Goal: Find specific page/section: Find specific page/section

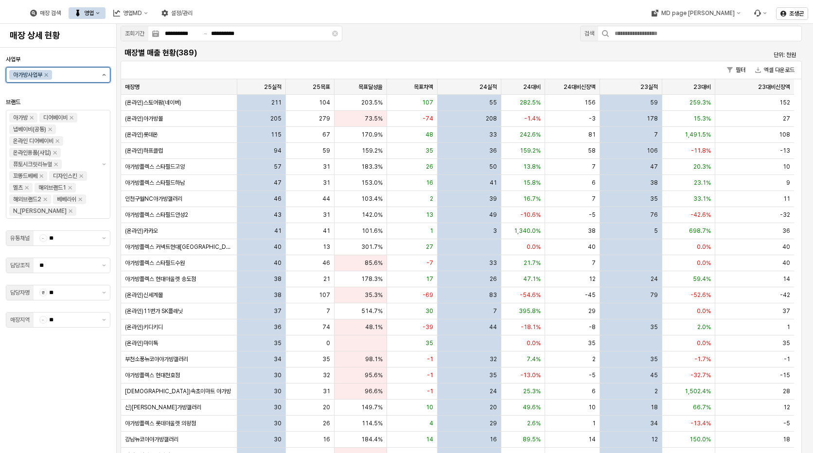
click at [106, 74] on button "제안 사항 표시" at bounding box center [104, 75] width 12 height 15
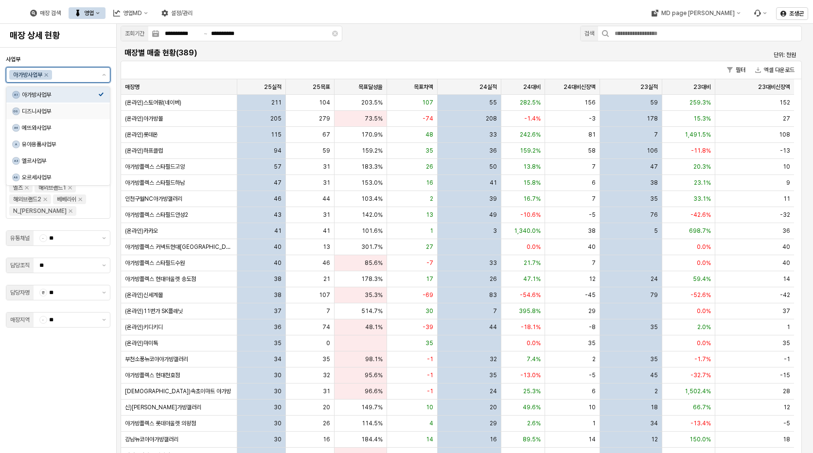
click at [38, 112] on div "디즈니사업부" at bounding box center [60, 111] width 76 height 8
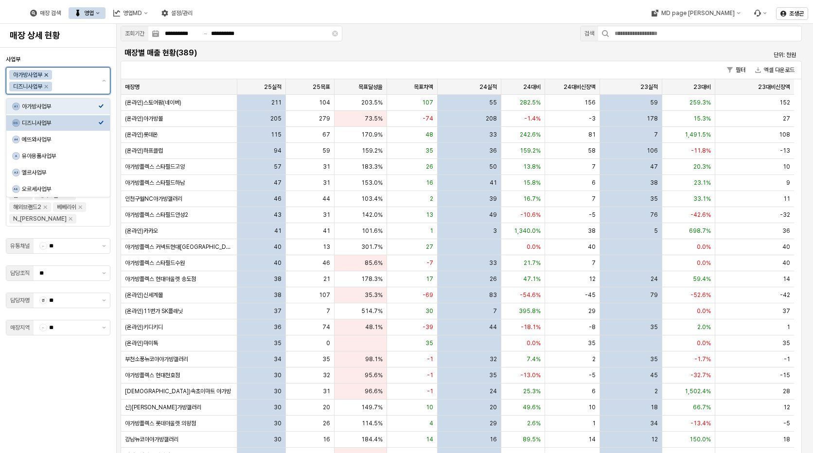
click at [47, 75] on icon "Remove 아가방사업부" at bounding box center [46, 74] width 3 height 3
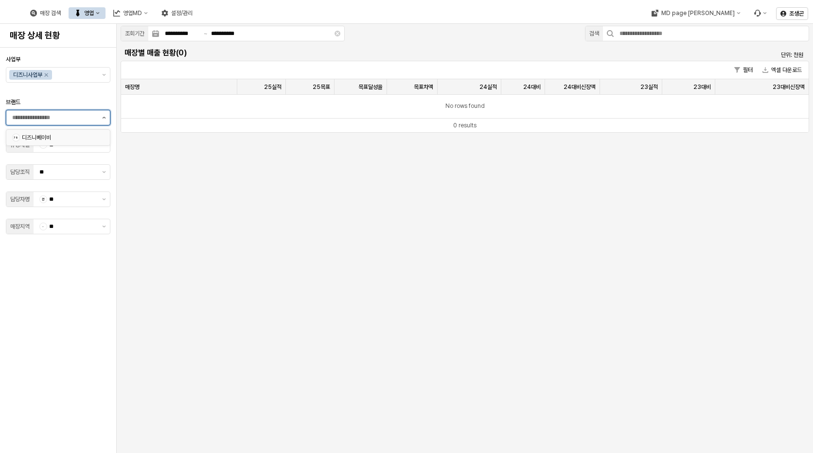
click at [27, 134] on div "디즈니베이비" at bounding box center [60, 138] width 76 height 8
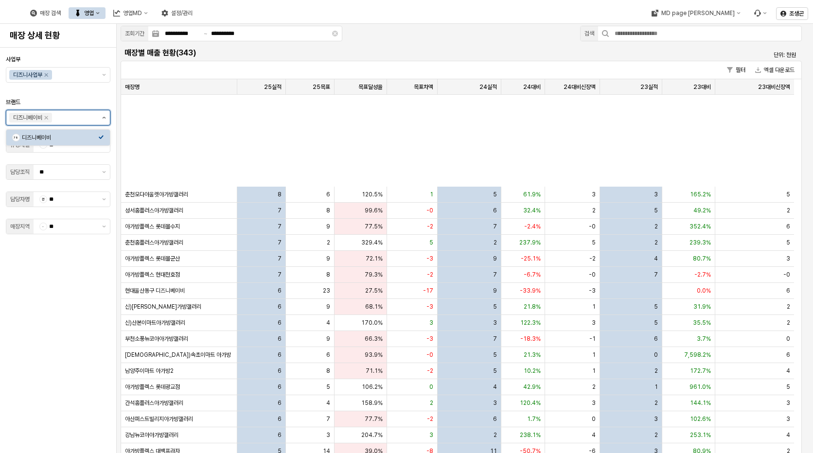
scroll to position [730, 0]
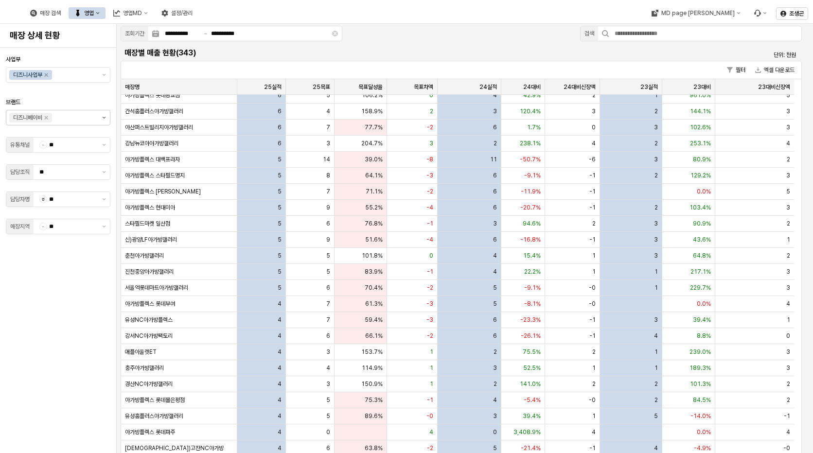
click at [74, 341] on div "사업부 디즈니사업부 브랜드 디즈니베이비 유통채널 - ** 담당조직 ** 담당자명 전 ** 매장지역 - **" at bounding box center [58, 251] width 105 height 398
click at [102, 145] on button "제안 사항 표시" at bounding box center [104, 145] width 12 height 15
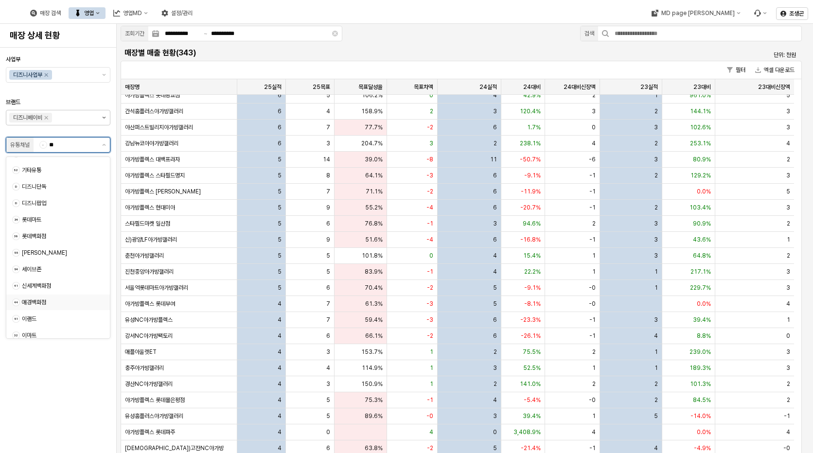
scroll to position [97, 0]
click at [16, 182] on span "d" at bounding box center [16, 183] width 7 height 7
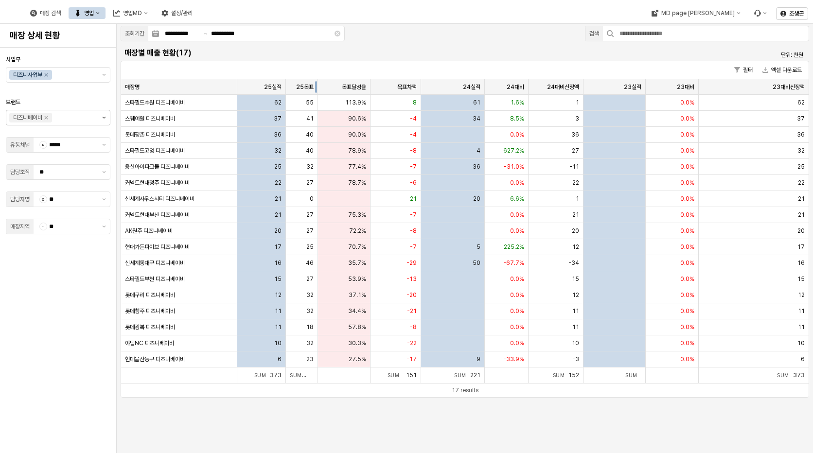
drag, startPoint x: 332, startPoint y: 84, endPoint x: 315, endPoint y: 87, distance: 16.7
click at [318, 87] on div "App Frame" at bounding box center [318, 87] width 0 height 16
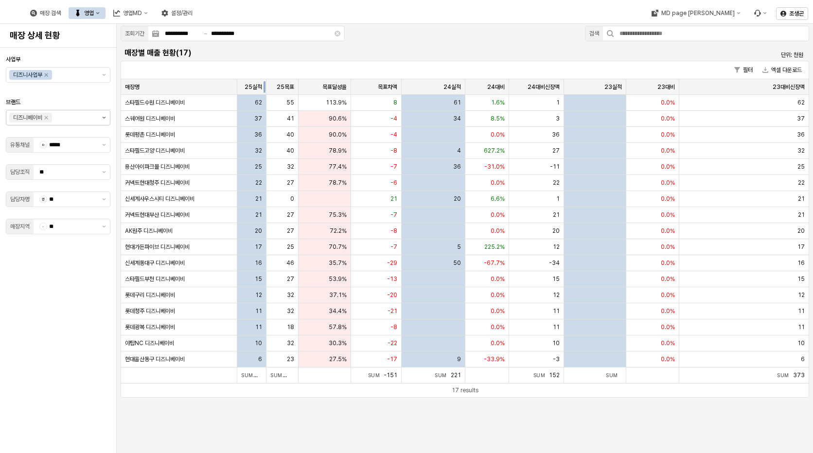
drag, startPoint x: 286, startPoint y: 84, endPoint x: 267, endPoint y: 90, distance: 20.3
click at [267, 90] on div "App Frame" at bounding box center [267, 87] width 0 height 16
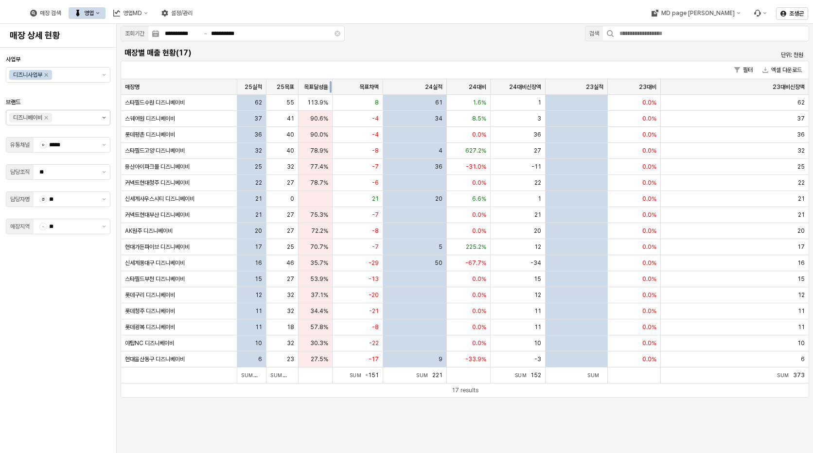
drag, startPoint x: 348, startPoint y: 84, endPoint x: 329, endPoint y: 89, distance: 19.1
click at [333, 89] on div "App Frame" at bounding box center [333, 87] width 0 height 16
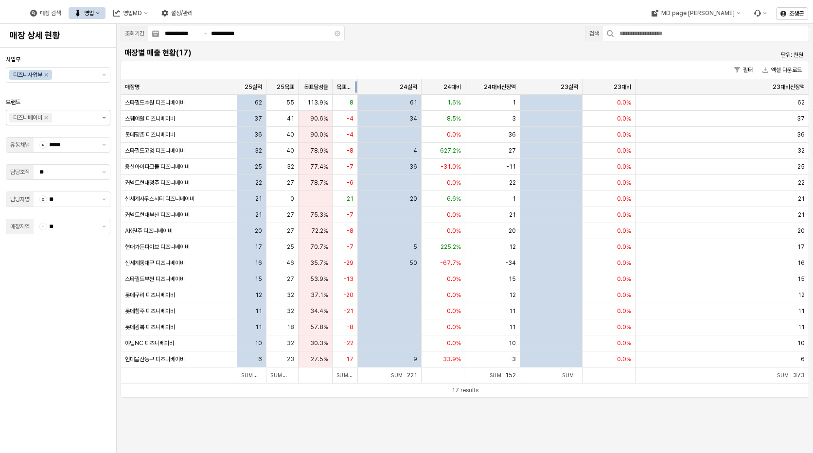
drag, startPoint x: 382, startPoint y: 83, endPoint x: 357, endPoint y: 88, distance: 25.8
click at [358, 88] on div "App Frame" at bounding box center [358, 87] width 0 height 16
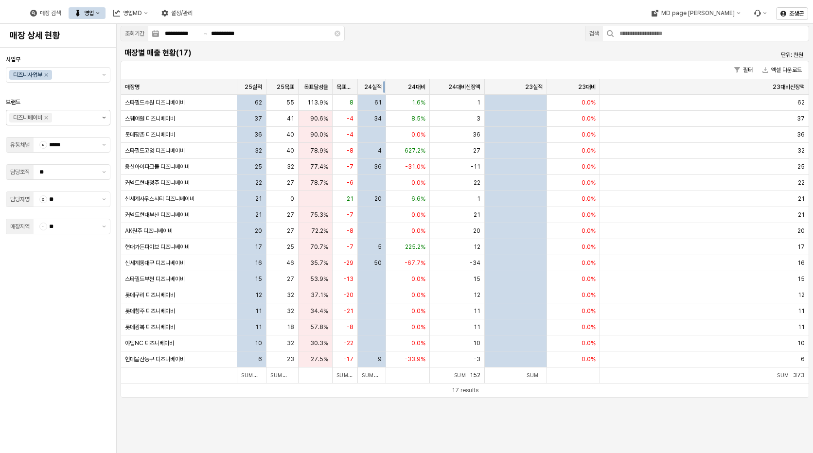
drag, startPoint x: 422, startPoint y: 84, endPoint x: 386, endPoint y: 94, distance: 36.9
click at [386, 94] on div "App Frame" at bounding box center [386, 87] width 0 height 16
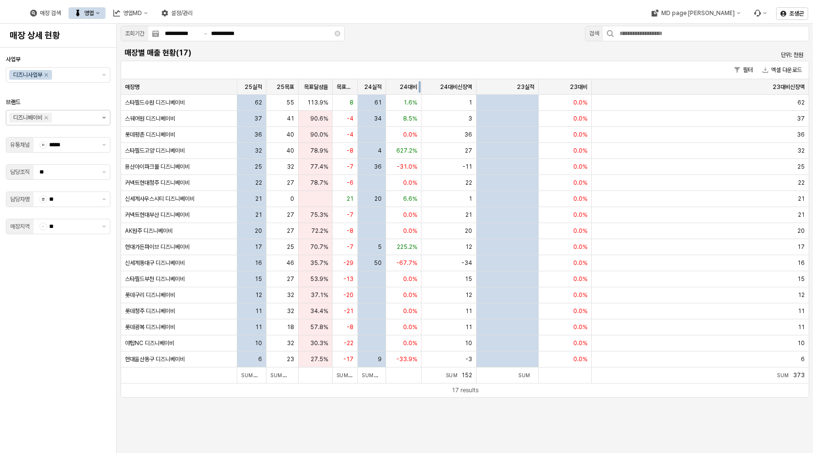
drag, startPoint x: 430, startPoint y: 87, endPoint x: 422, endPoint y: 89, distance: 8.4
click at [422, 89] on div "App Frame" at bounding box center [422, 87] width 0 height 16
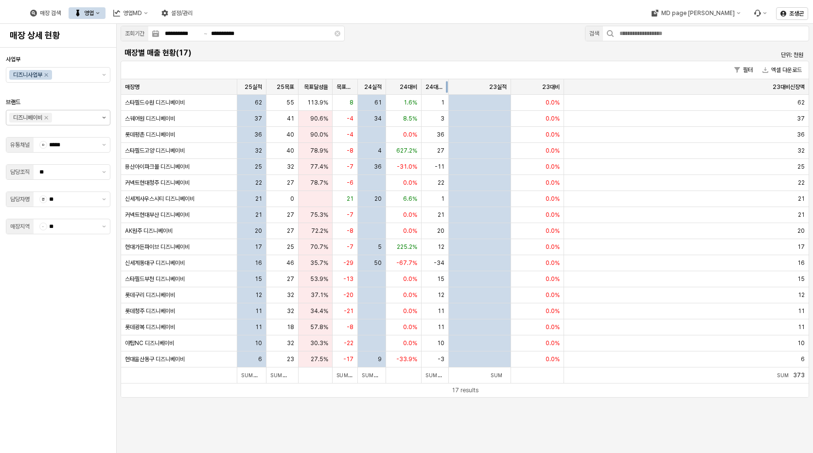
drag, startPoint x: 478, startPoint y: 85, endPoint x: 451, endPoint y: 90, distance: 27.3
click at [449, 90] on div "App Frame" at bounding box center [449, 87] width 0 height 16
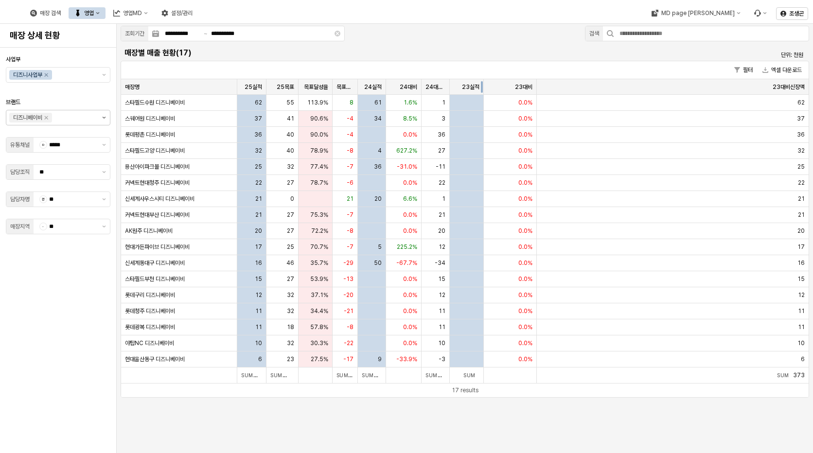
drag, startPoint x: 509, startPoint y: 85, endPoint x: 481, endPoint y: 92, distance: 29.3
click at [484, 92] on div "App Frame" at bounding box center [484, 87] width 0 height 16
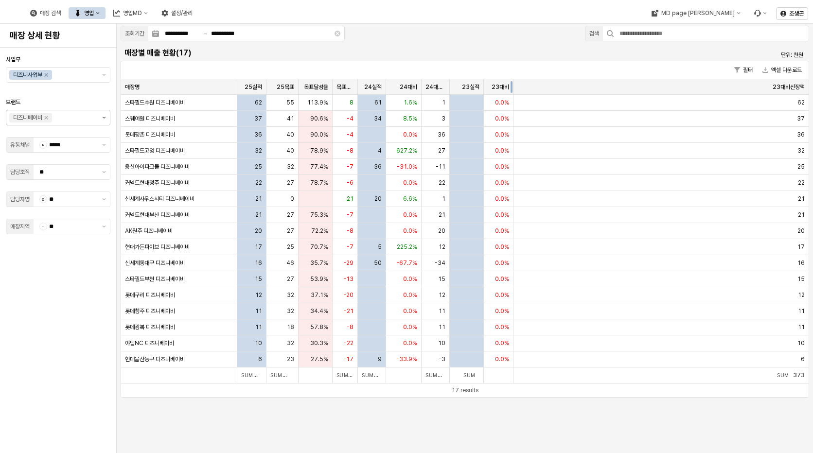
drag, startPoint x: 536, startPoint y: 92, endPoint x: 513, endPoint y: 94, distance: 23.4
click at [514, 94] on div "App Frame" at bounding box center [514, 87] width 0 height 16
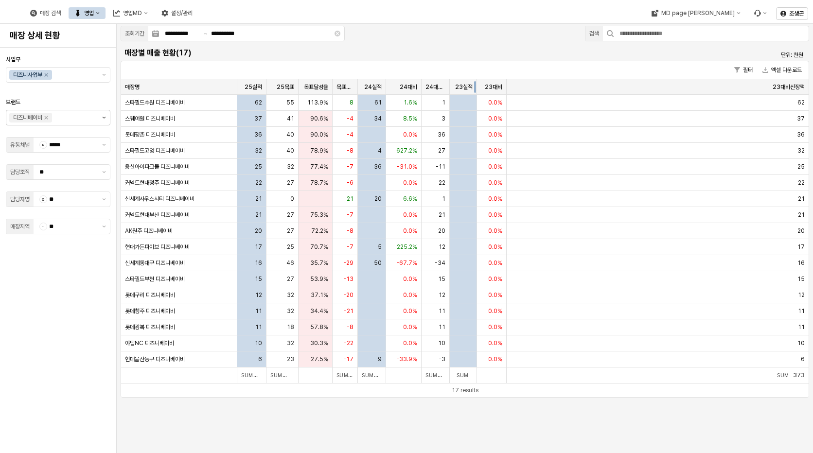
drag, startPoint x: 480, startPoint y: 88, endPoint x: 473, endPoint y: 89, distance: 7.1
click at [477, 89] on div "App Frame" at bounding box center [477, 87] width 0 height 16
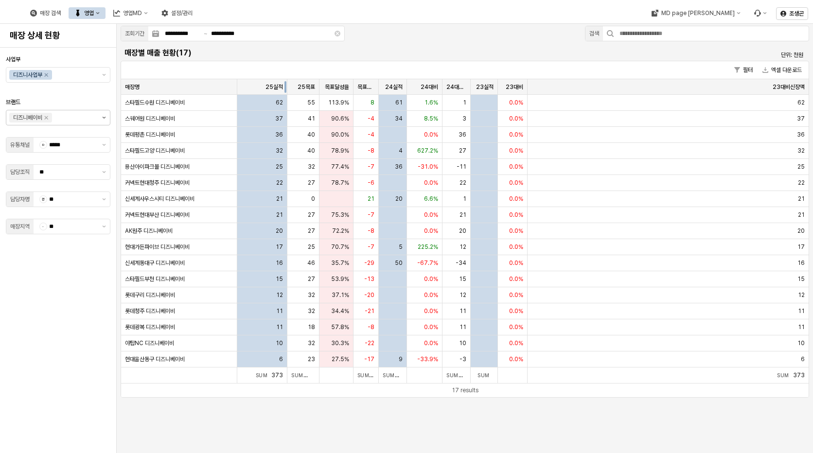
drag, startPoint x: 263, startPoint y: 85, endPoint x: 284, endPoint y: 81, distance: 21.3
click at [287, 81] on div "App Frame" at bounding box center [287, 87] width 0 height 16
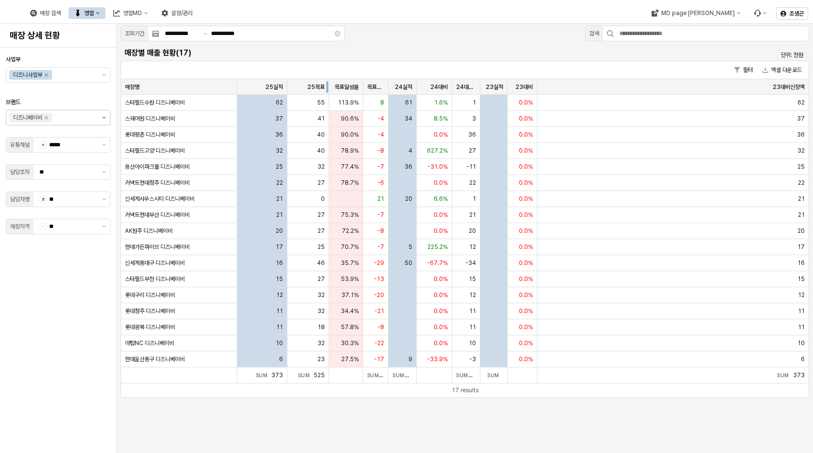
drag, startPoint x: 319, startPoint y: 81, endPoint x: 328, endPoint y: 80, distance: 9.8
click at [329, 80] on div "App Frame" at bounding box center [329, 87] width 0 height 16
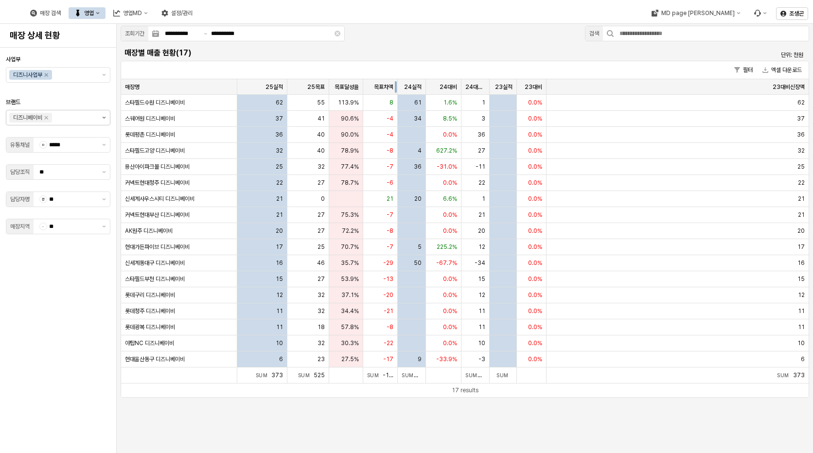
drag, startPoint x: 386, startPoint y: 84, endPoint x: 395, endPoint y: 84, distance: 9.2
click at [398, 84] on div "App Frame" at bounding box center [398, 87] width 0 height 16
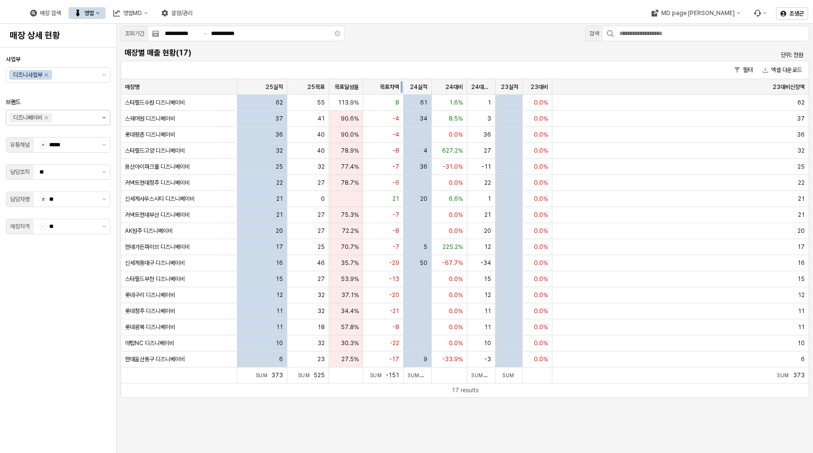
drag, startPoint x: 393, startPoint y: 84, endPoint x: 399, endPoint y: 83, distance: 6.3
click at [404, 83] on div "App Frame" at bounding box center [404, 87] width 0 height 16
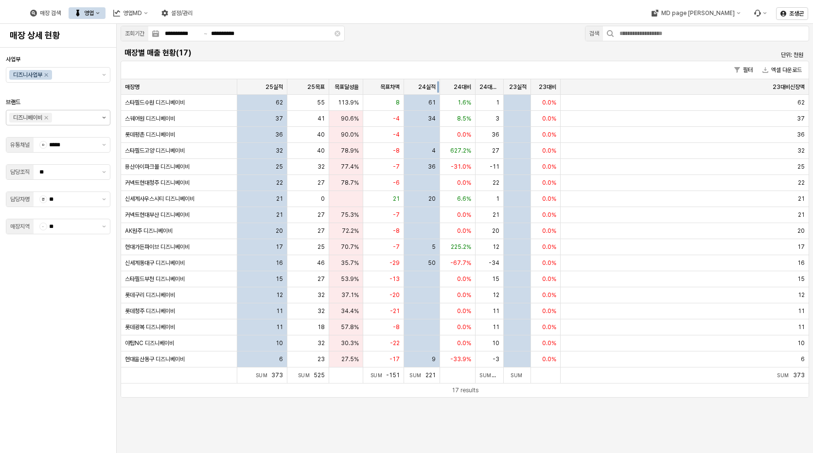
drag, startPoint x: 432, startPoint y: 85, endPoint x: 440, endPoint y: 85, distance: 7.8
click at [440, 85] on div "App Frame" at bounding box center [440, 87] width 0 height 16
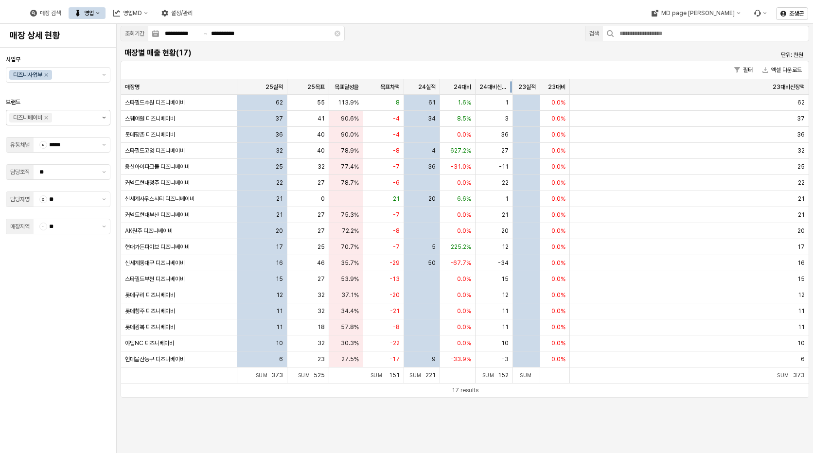
drag, startPoint x: 503, startPoint y: 86, endPoint x: 512, endPoint y: 85, distance: 9.3
click at [513, 85] on div "App Frame" at bounding box center [513, 87] width 0 height 16
drag, startPoint x: 538, startPoint y: 84, endPoint x: 540, endPoint y: 89, distance: 5.2
click at [542, 89] on div "App Frame" at bounding box center [542, 87] width 0 height 16
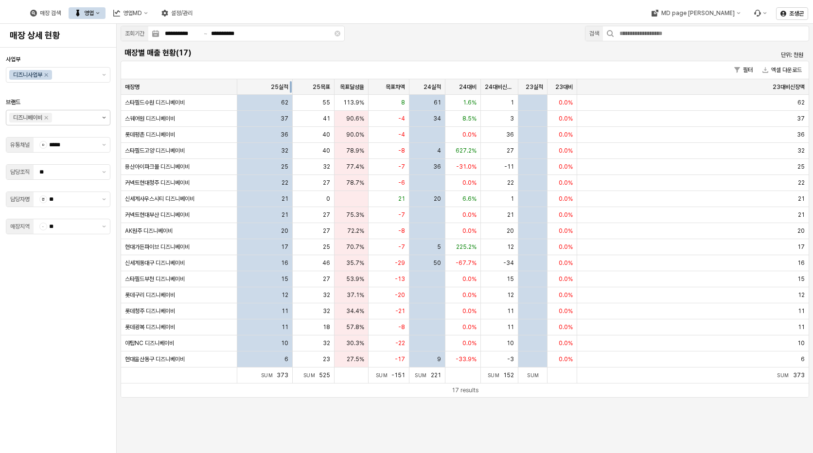
drag, startPoint x: 285, startPoint y: 83, endPoint x: 291, endPoint y: 82, distance: 6.0
click at [293, 82] on div "App Frame" at bounding box center [293, 87] width 0 height 16
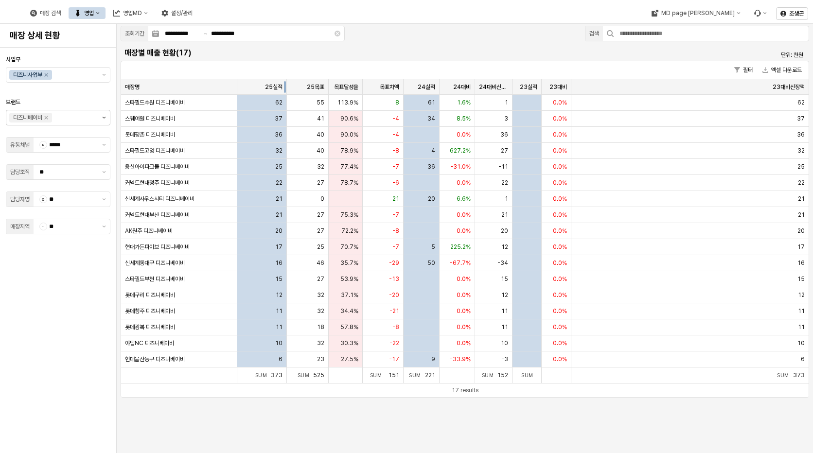
drag, startPoint x: 291, startPoint y: 82, endPoint x: 285, endPoint y: 83, distance: 6.4
click at [287, 83] on div "App Frame" at bounding box center [287, 87] width 0 height 16
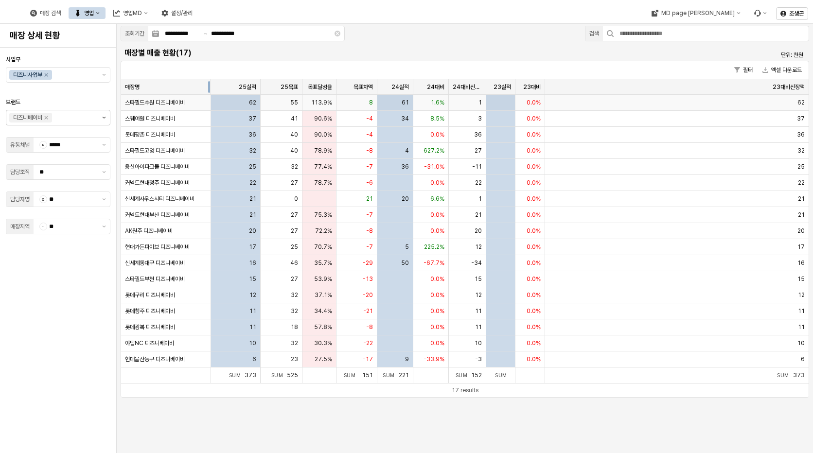
drag, startPoint x: 237, startPoint y: 89, endPoint x: 212, endPoint y: 105, distance: 30.1
click at [212, 105] on div "매장명 매장명 25실적 25실적 25목표 25목표 목표달성율 목표달성율 목표차액 목표차액 24실적 24실적 24대비 24대비 24대비신장액 2…" at bounding box center [465, 231] width 688 height 304
click at [103, 144] on icon "제안 사항 표시" at bounding box center [104, 145] width 4 height 2
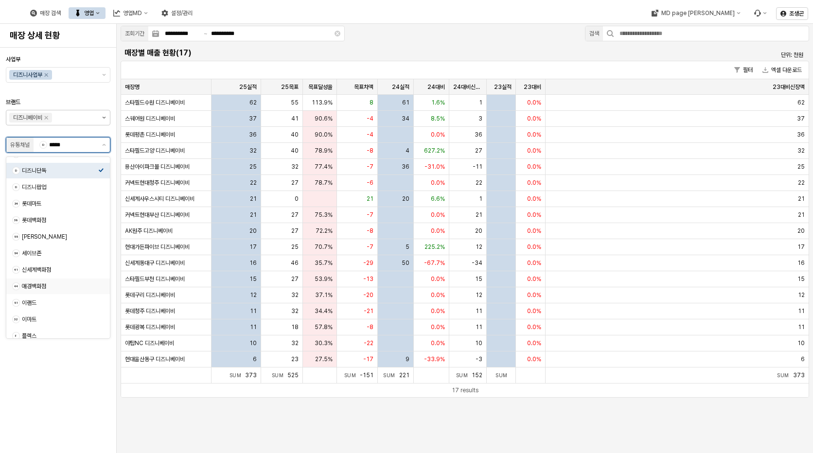
scroll to position [68, 0]
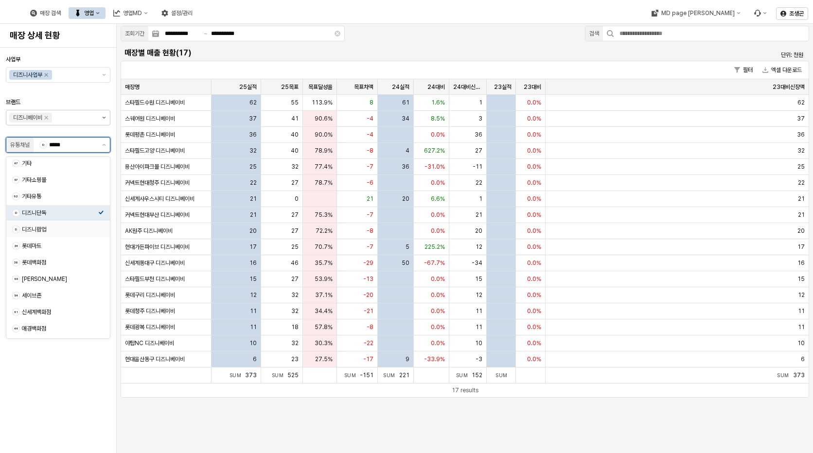
click at [14, 231] on span "d" at bounding box center [16, 229] width 7 height 7
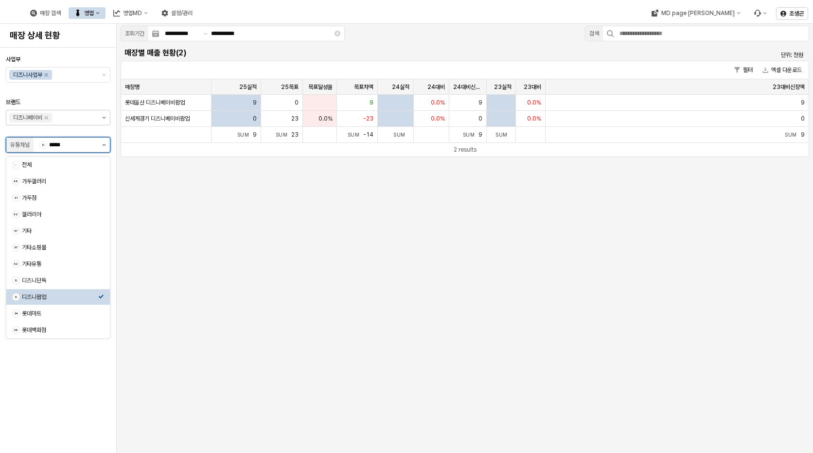
click at [100, 144] on button "제안 사항 표시" at bounding box center [104, 145] width 12 height 15
click at [17, 279] on span "d" at bounding box center [16, 280] width 7 height 7
type input "*****"
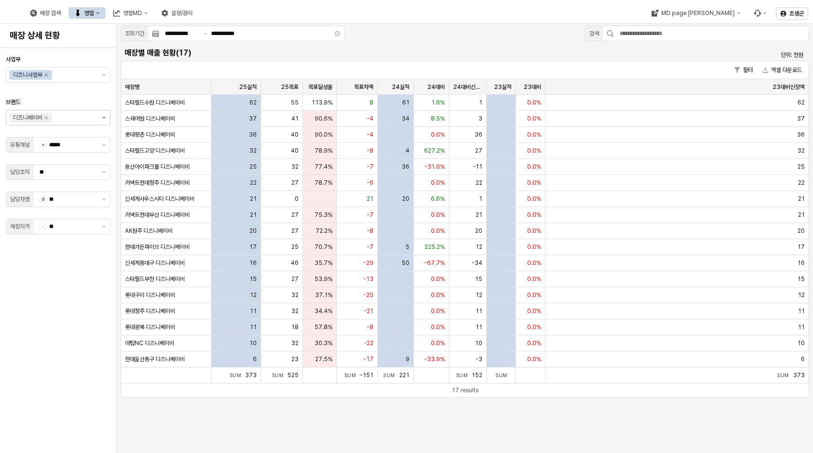
click at [100, 14] on icon "영업" at bounding box center [98, 13] width 4 height 4
click at [142, 14] on div "영업MD" at bounding box center [132, 13] width 19 height 7
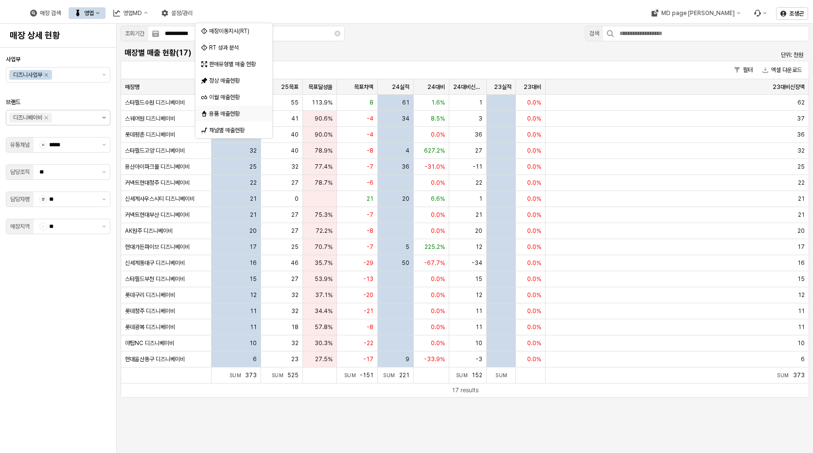
click at [220, 111] on div "용품 매출현황" at bounding box center [235, 114] width 52 height 8
